Goal: Browse casually: Explore the website without a specific task or goal

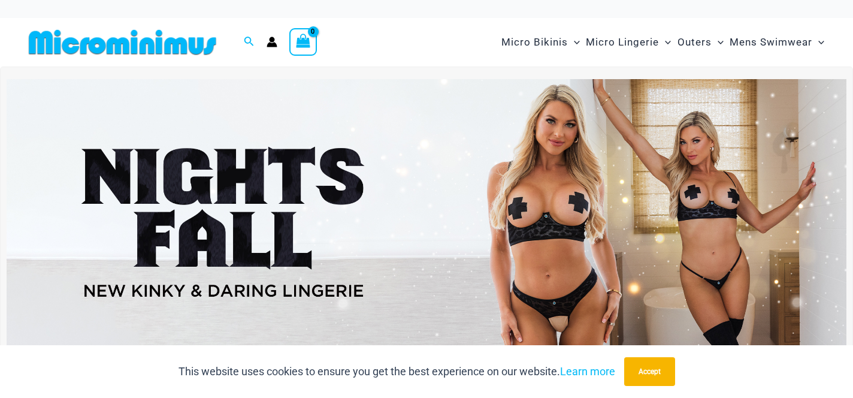
click at [479, 175] on img at bounding box center [427, 221] width 840 height 285
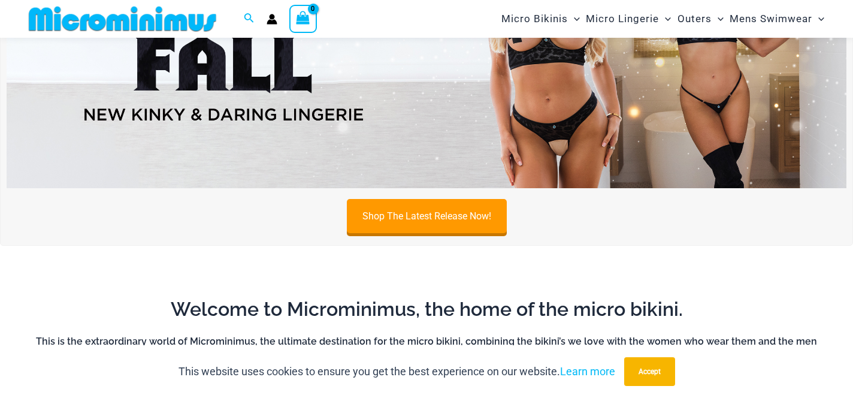
scroll to position [196, 0]
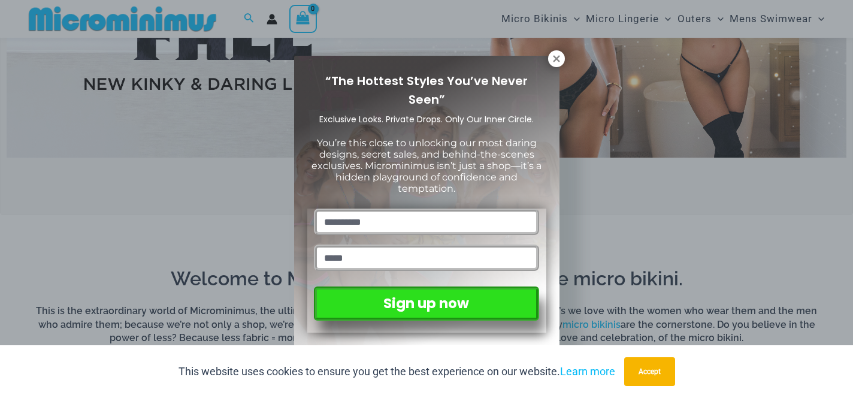
click at [564, 58] on div "“The Hottest Styles You’ve Never Seen” Exclusive Looks. Private Drops. Only Our…" at bounding box center [426, 199] width 853 height 398
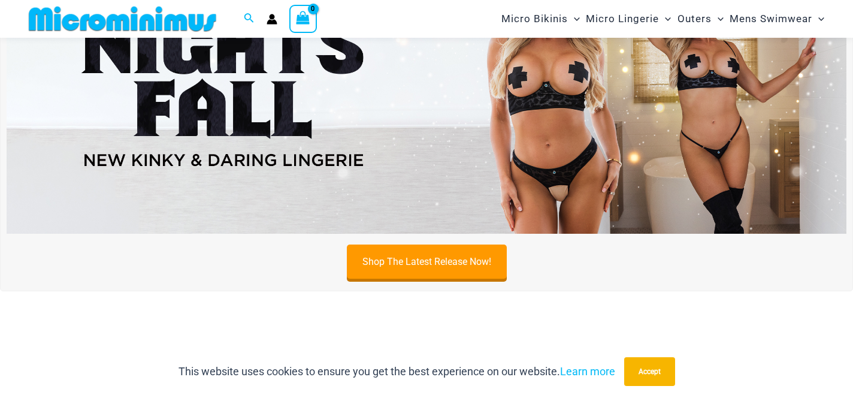
scroll to position [220, 0]
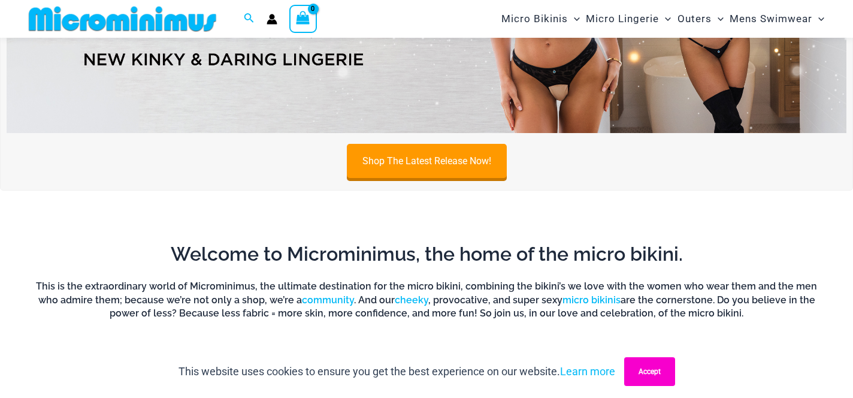
click at [651, 364] on button "Accept" at bounding box center [649, 371] width 51 height 29
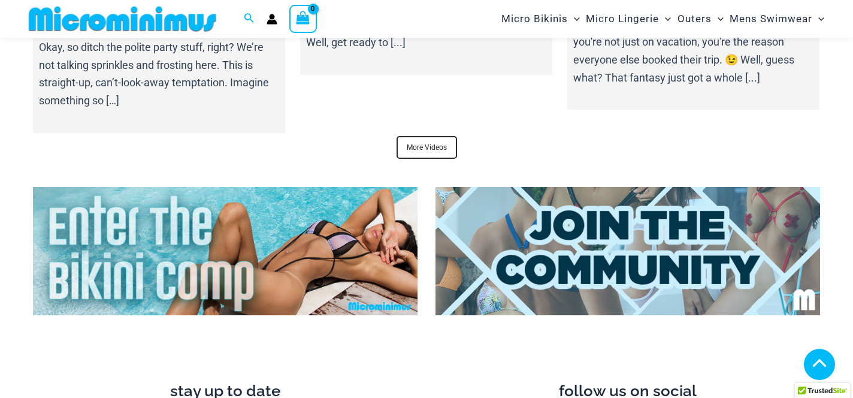
scroll to position [4143, 0]
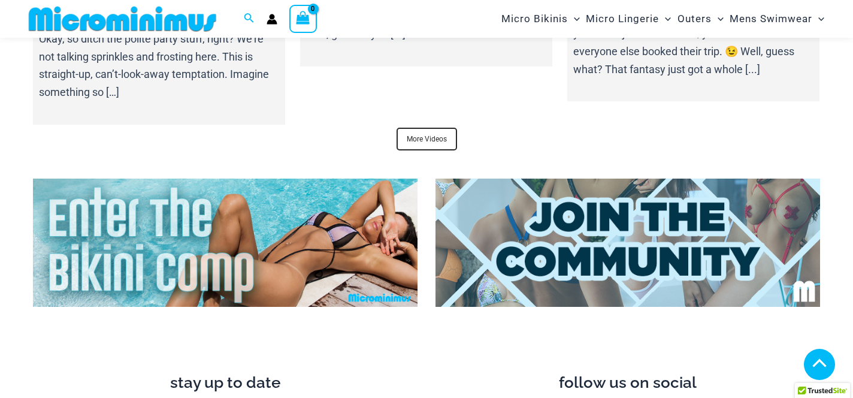
click at [337, 205] on img at bounding box center [225, 243] width 385 height 128
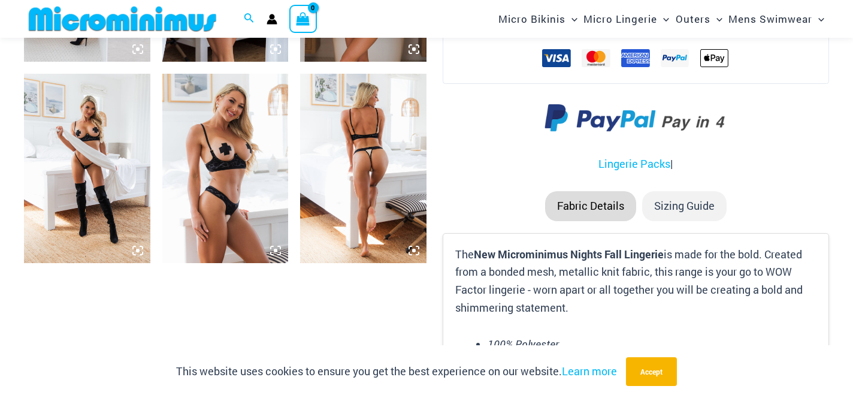
scroll to position [1465, 0]
